Goal: Information Seeking & Learning: Learn about a topic

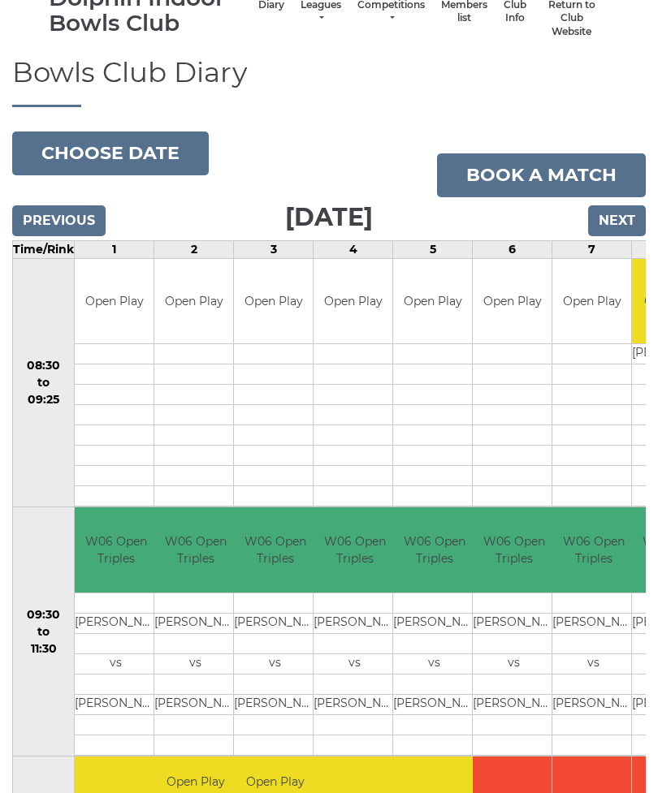
scroll to position [93, 0]
click at [47, 218] on input "Previous" at bounding box center [58, 221] width 93 height 31
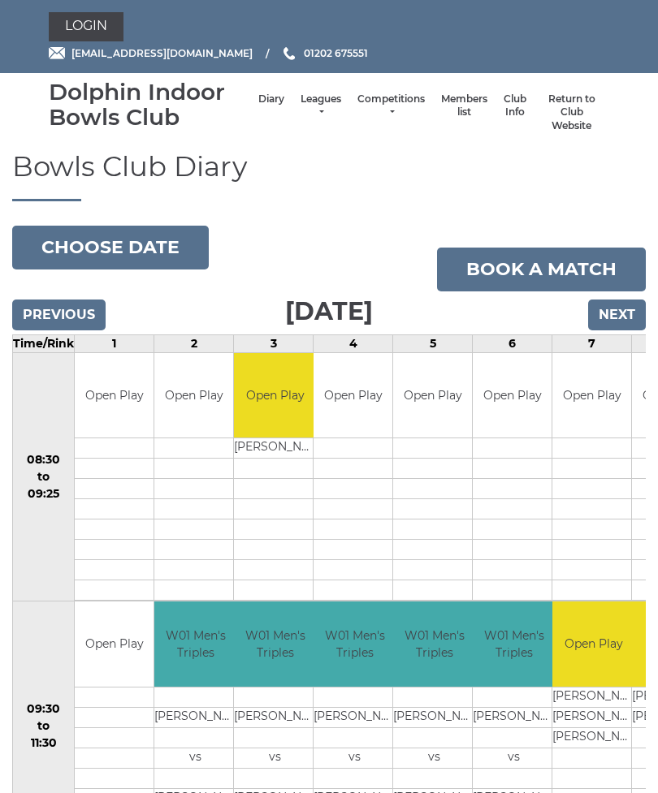
click at [307, 105] on link "Leagues" at bounding box center [320, 106] width 41 height 27
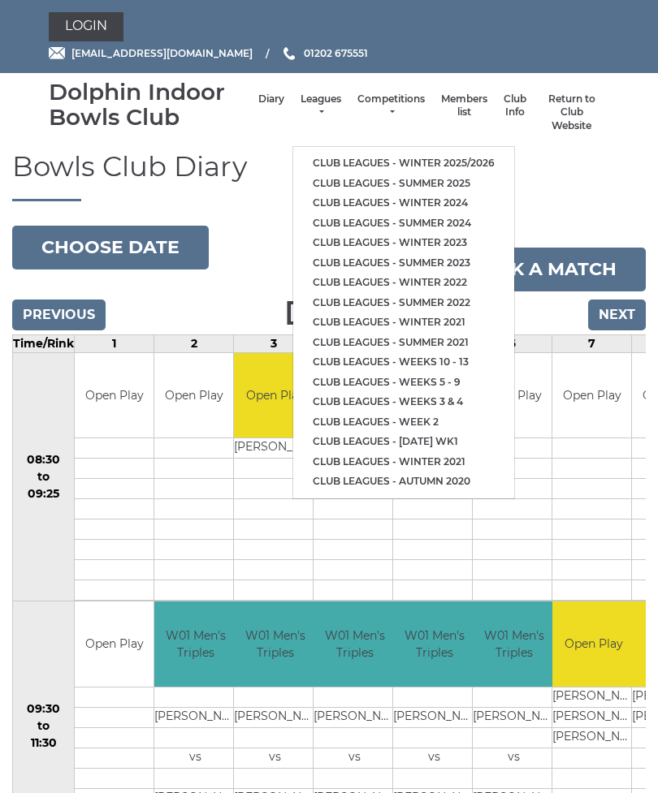
click at [448, 154] on link "Club leagues - Winter 2025/2026" at bounding box center [403, 163] width 221 height 20
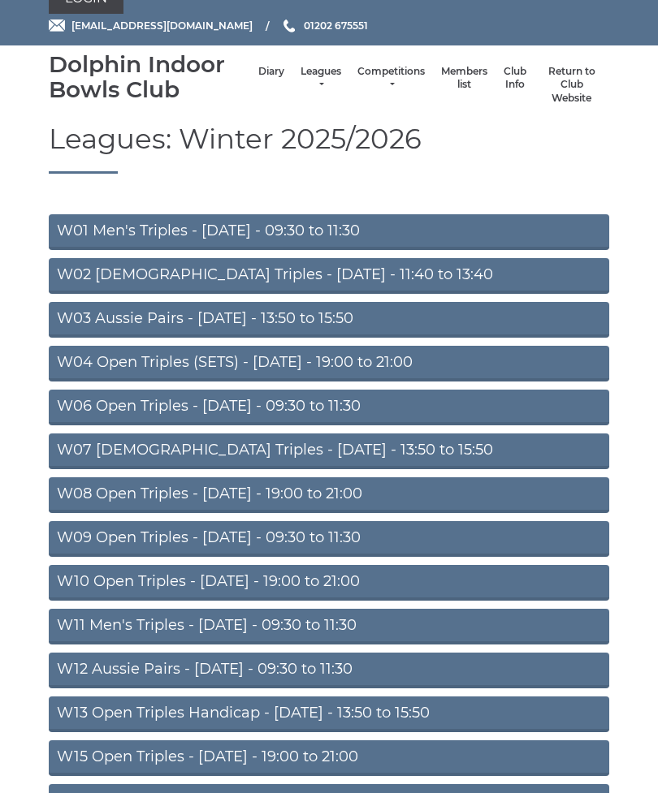
scroll to position [33, 0]
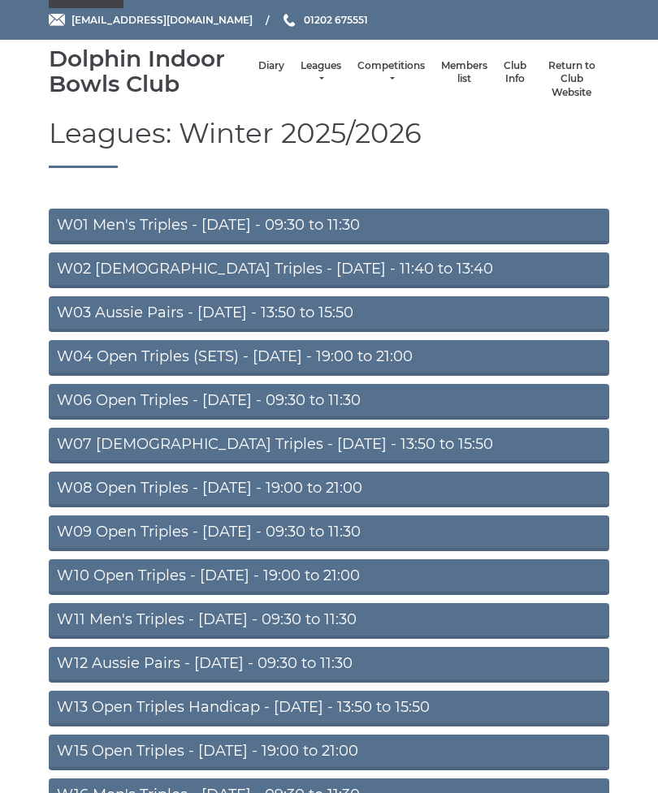
click at [224, 356] on link "W04 Open Triples (SETS) - Monday - 19:00 to 21:00" at bounding box center [329, 358] width 560 height 36
click at [235, 349] on link "W04 Open Triples (SETS) - Monday - 19:00 to 21:00" at bounding box center [329, 358] width 560 height 36
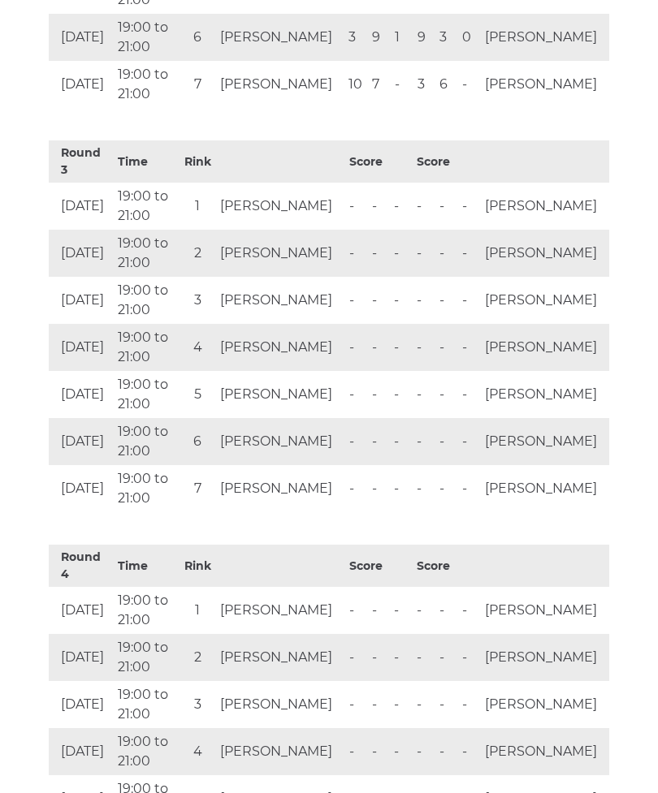
scroll to position [1642, 0]
